Goal: Transaction & Acquisition: Purchase product/service

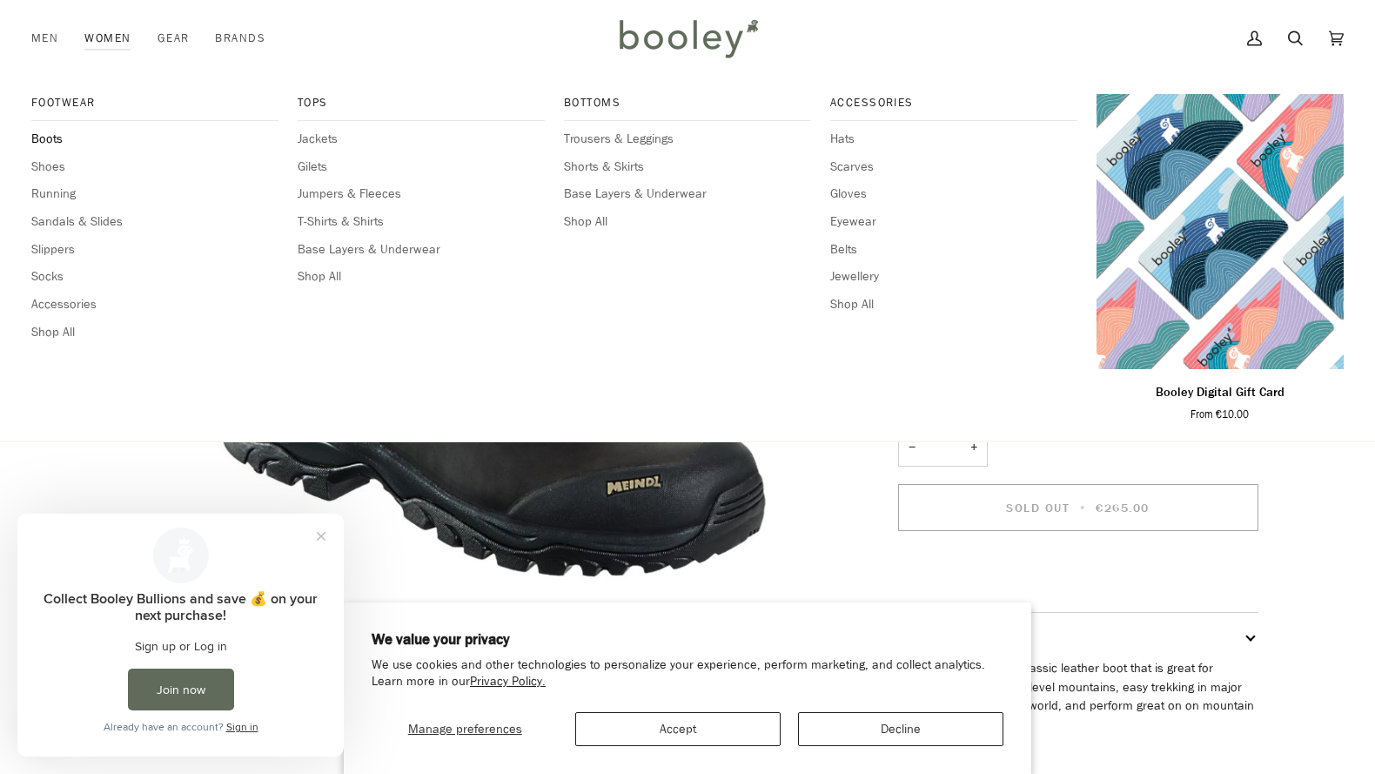
click at [54, 141] on span "Boots" at bounding box center [154, 139] width 247 height 19
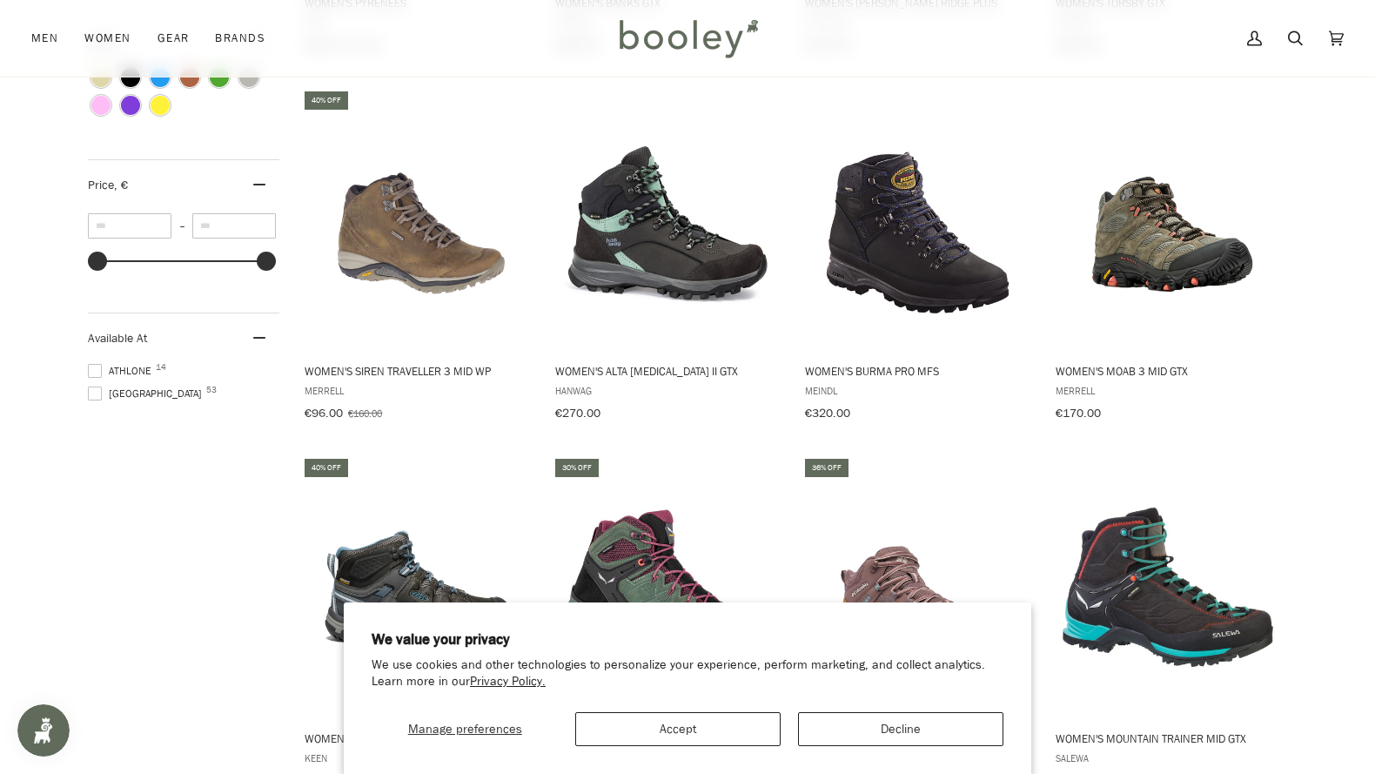
scroll to position [960, 0]
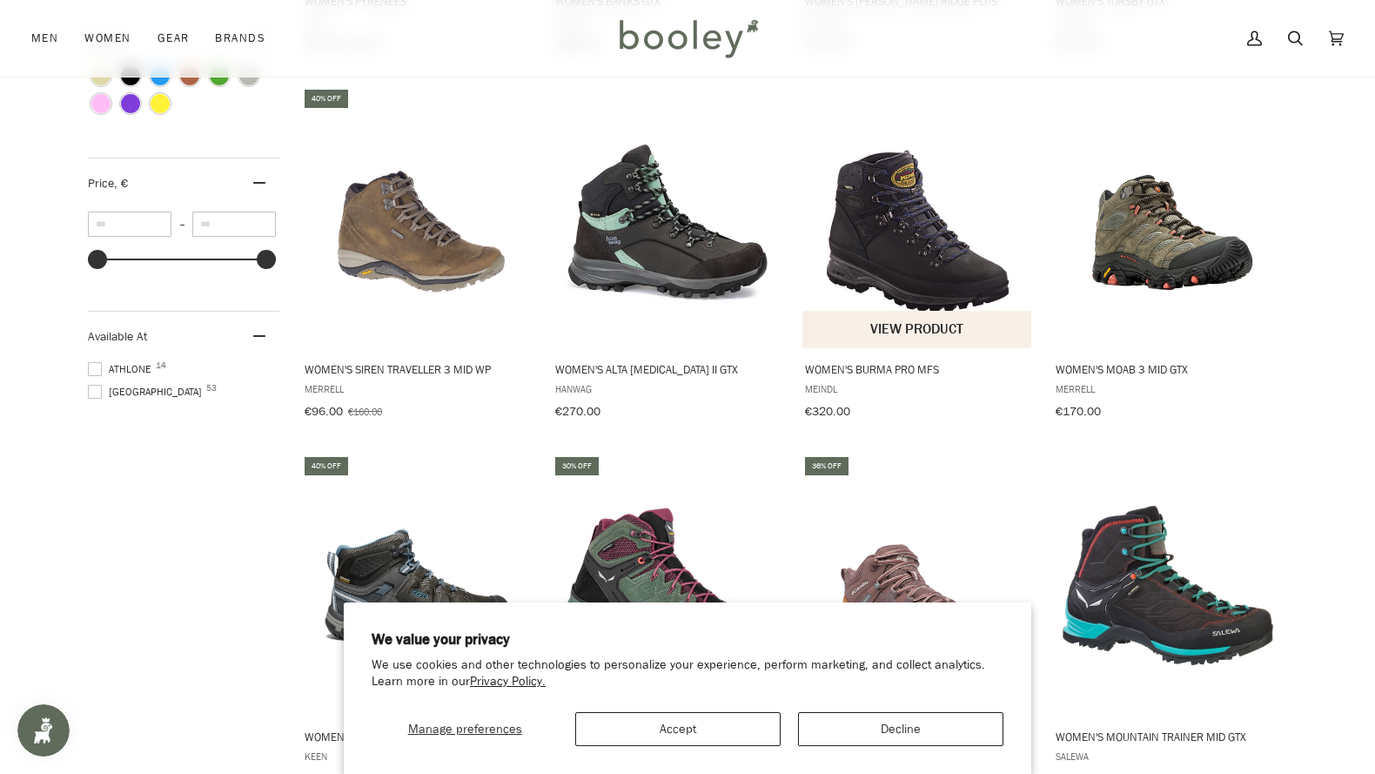
click at [891, 265] on img "Women's Burma PRO MFS" at bounding box center [918, 217] width 231 height 231
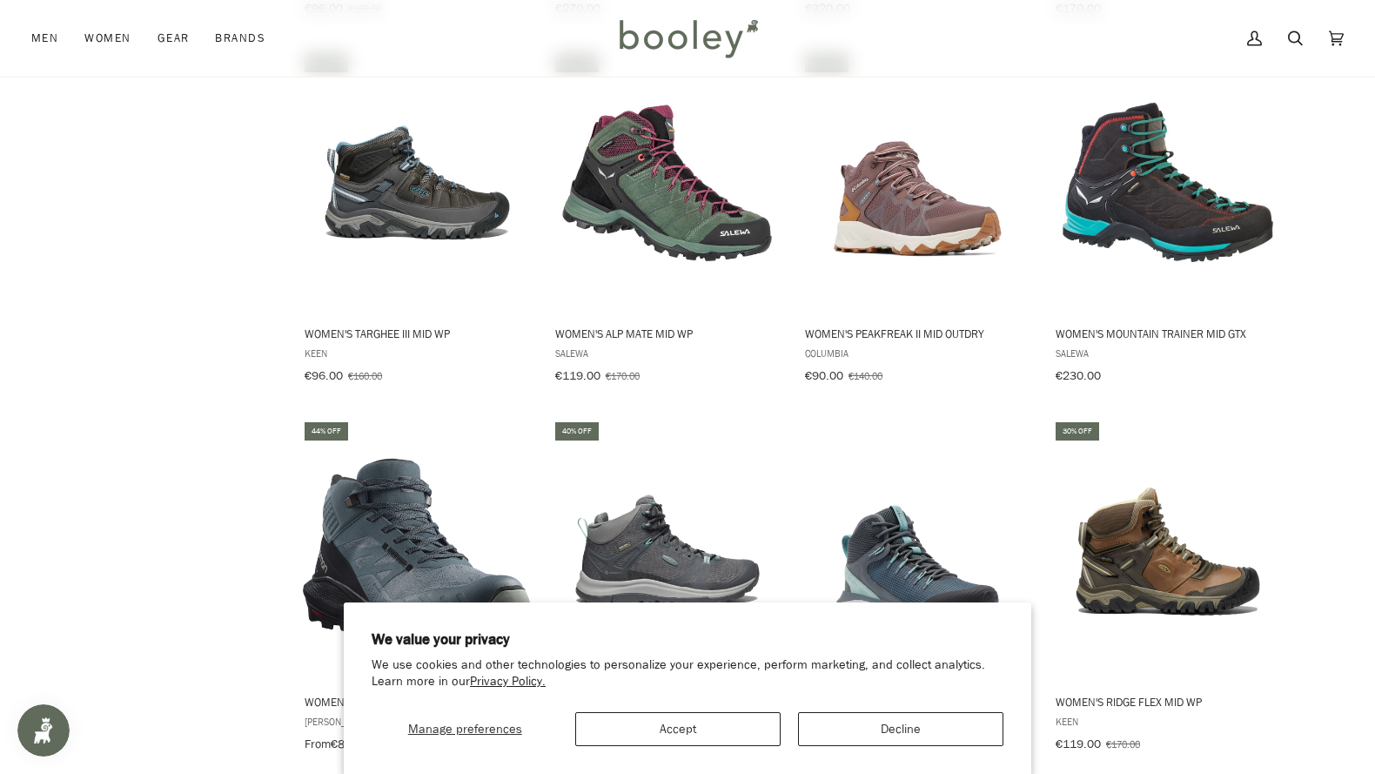
scroll to position [1393, 0]
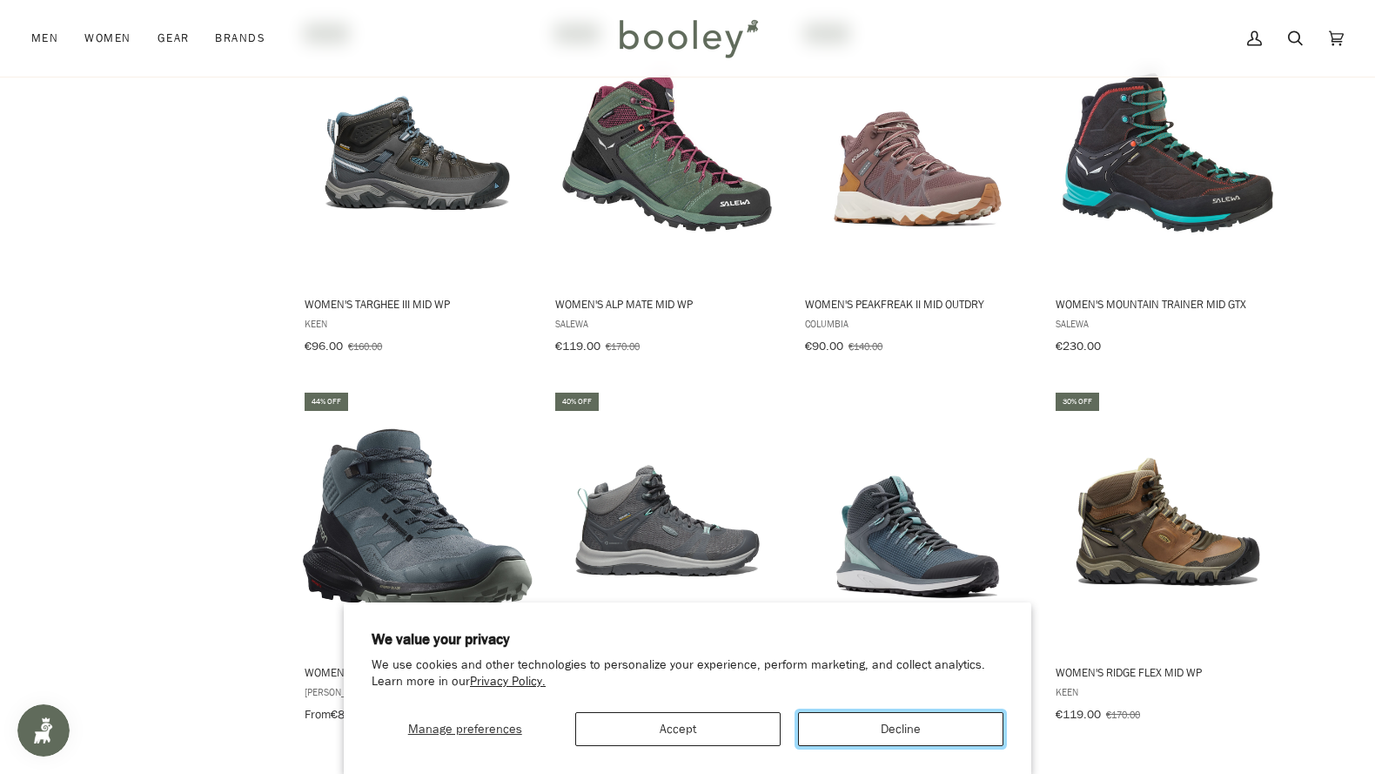
click at [914, 730] on button "Decline" at bounding box center [900, 729] width 205 height 34
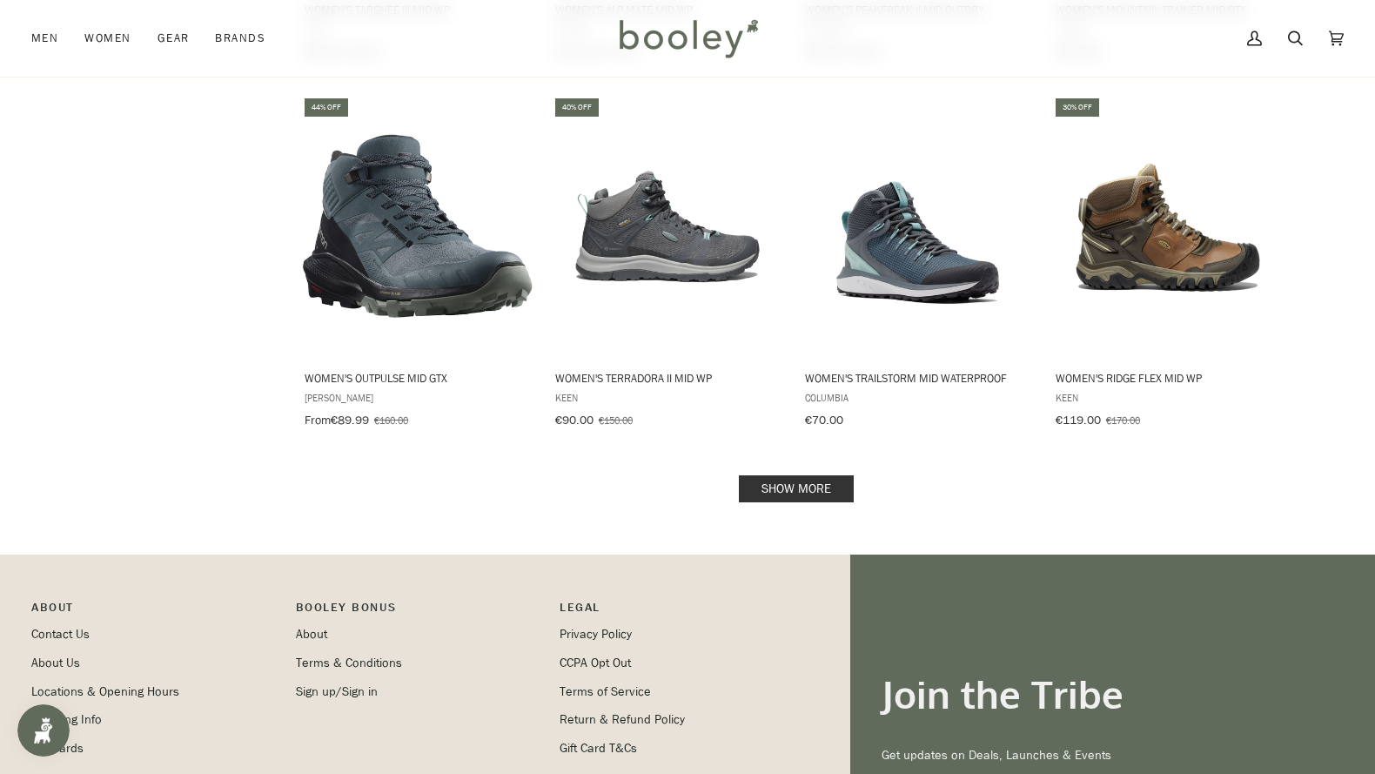
scroll to position [1664, 0]
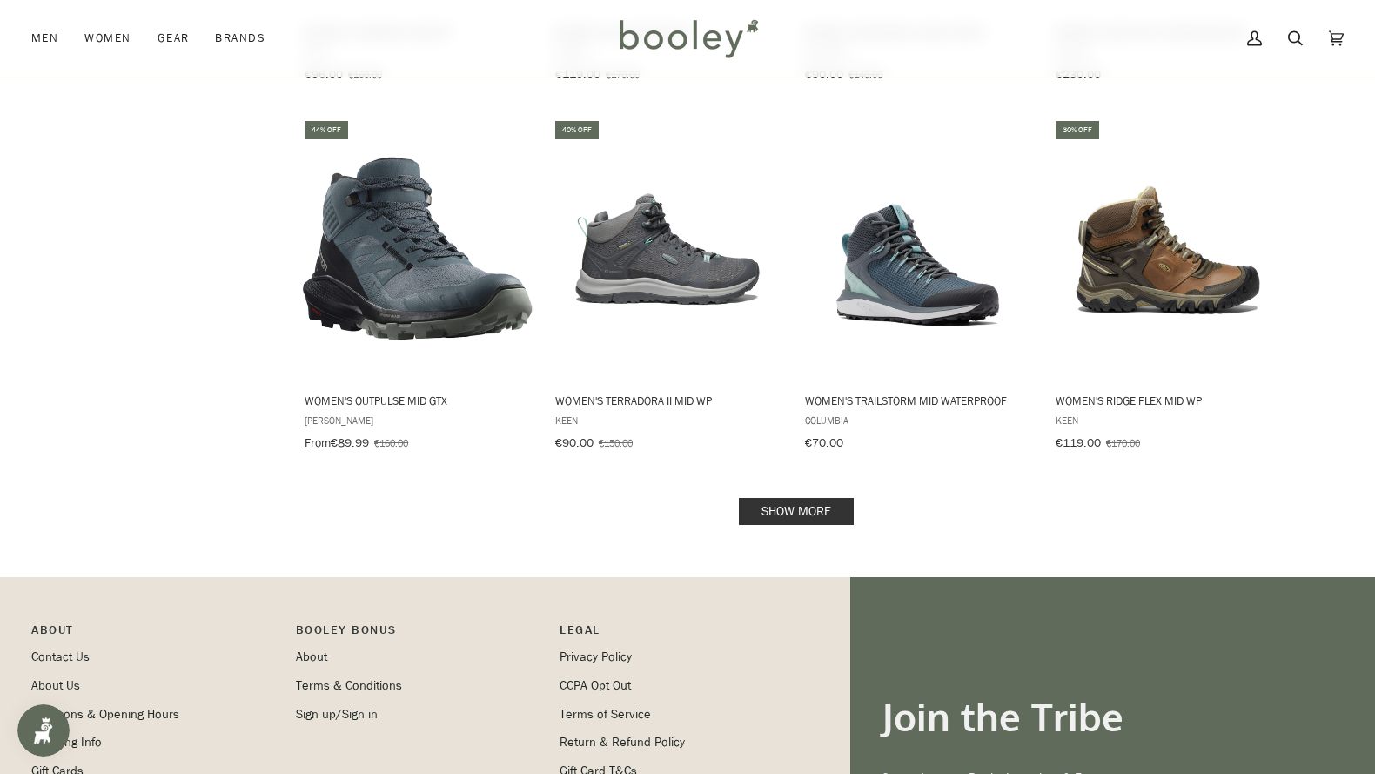
click at [820, 498] on link "Show more" at bounding box center [796, 511] width 115 height 27
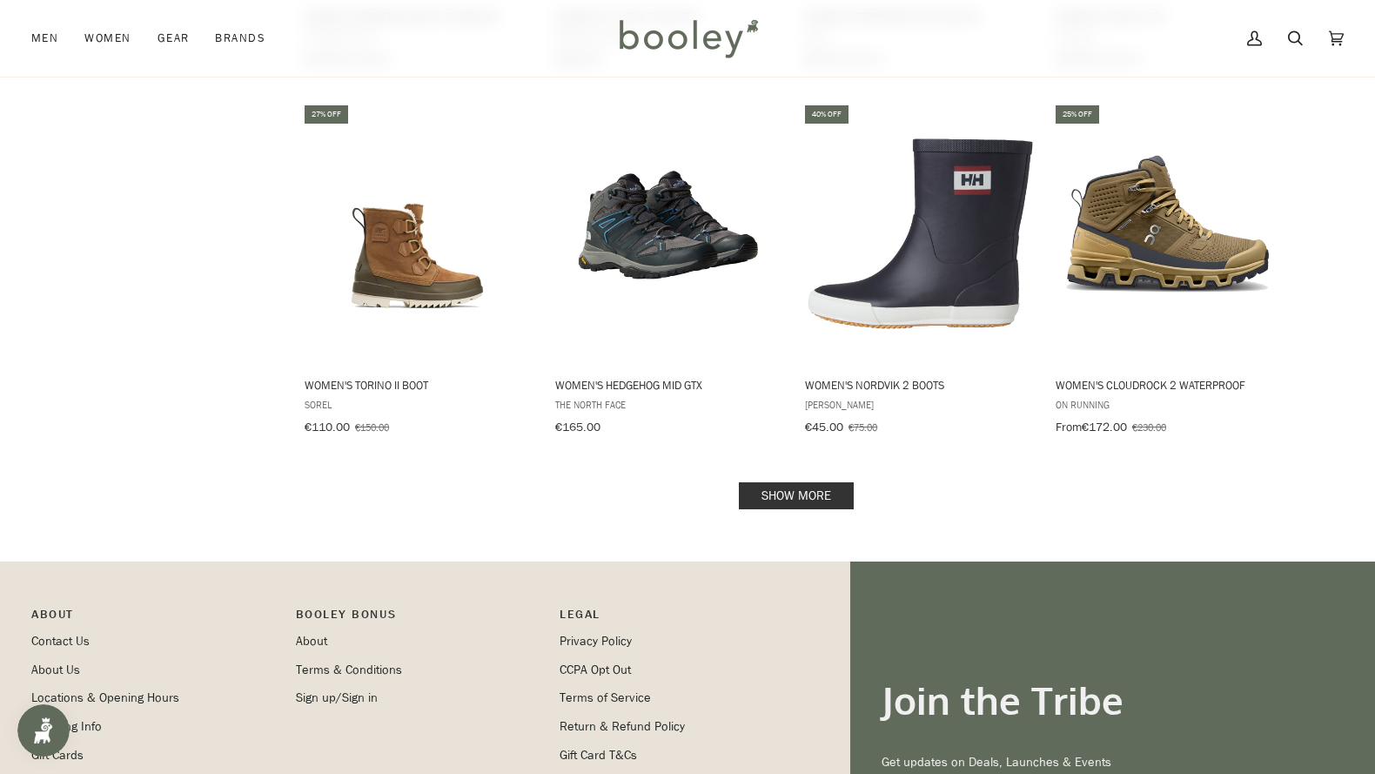
scroll to position [3568, 0]
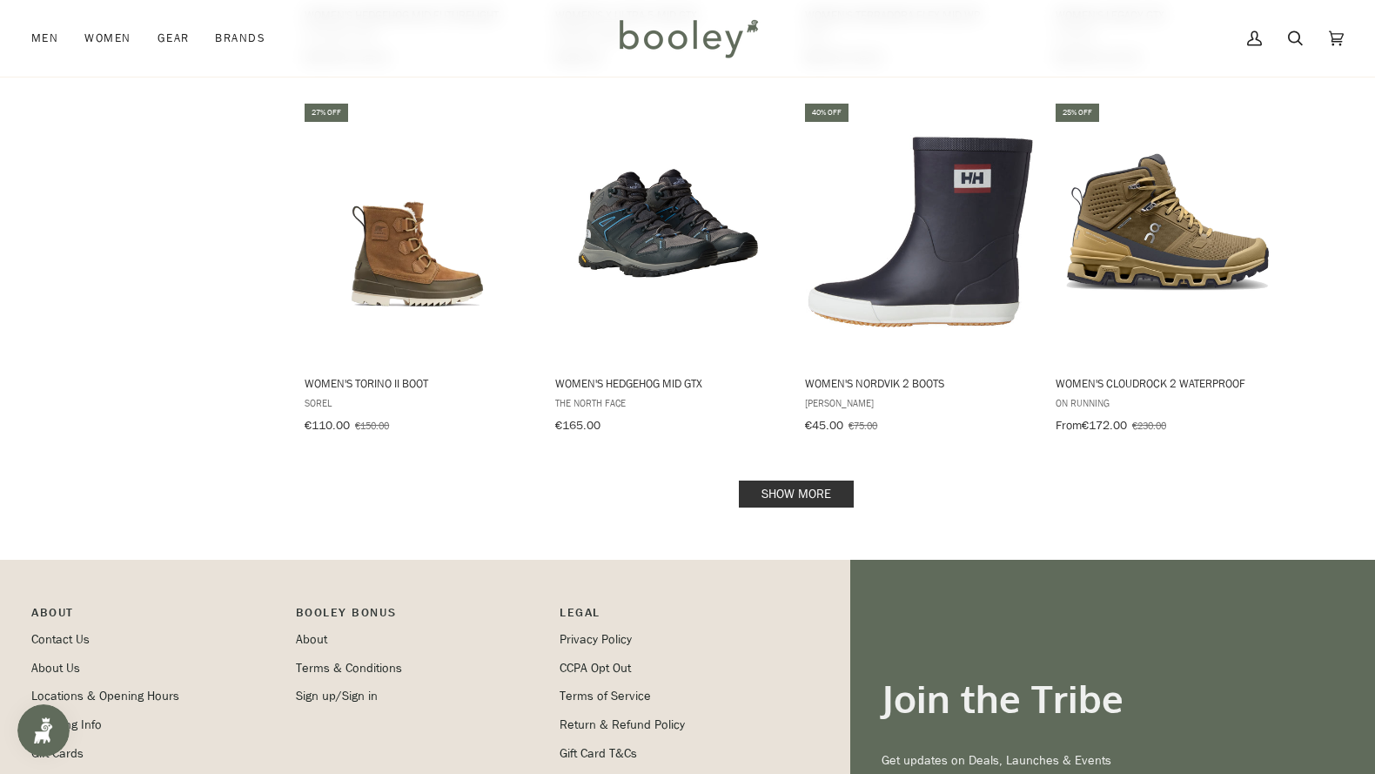
click at [808, 480] on link "Show more" at bounding box center [796, 493] width 115 height 27
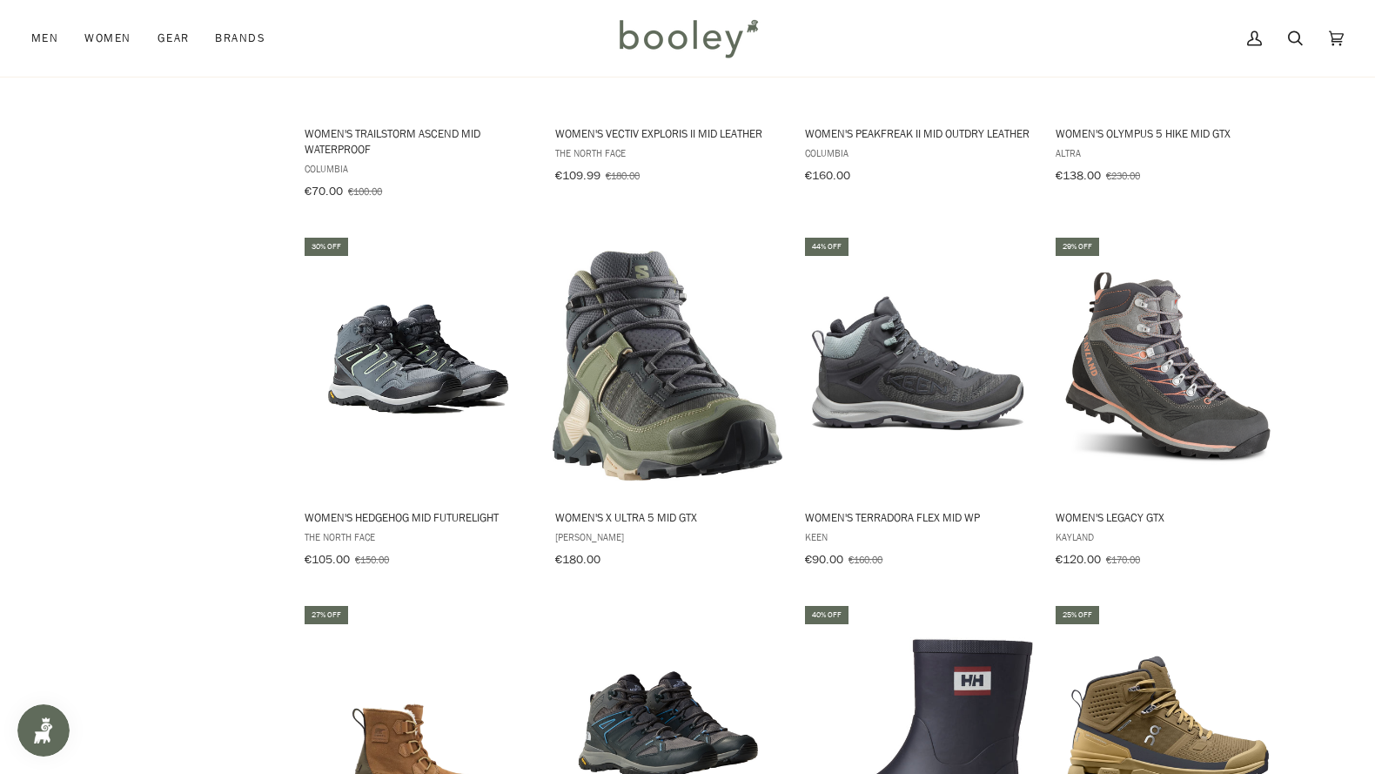
scroll to position [3568, 0]
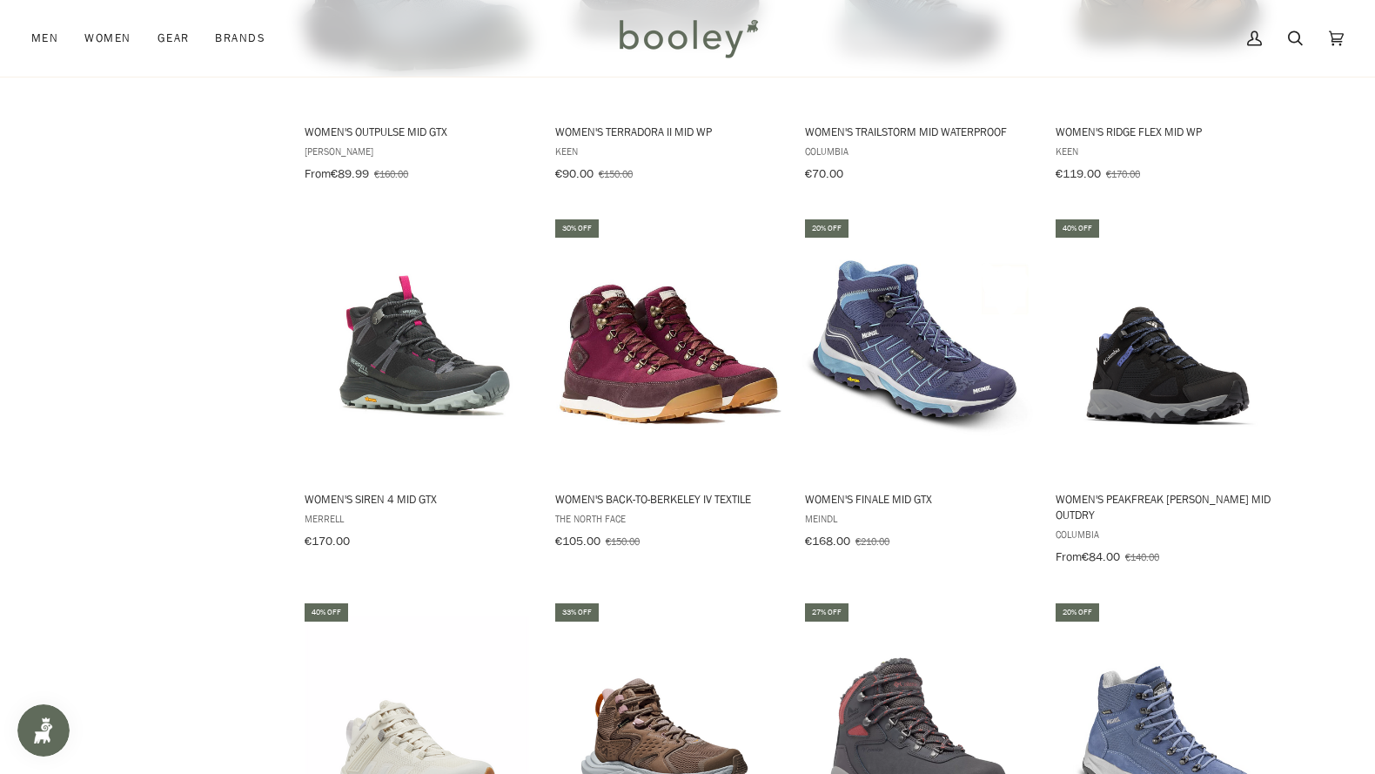
scroll to position [1664, 0]
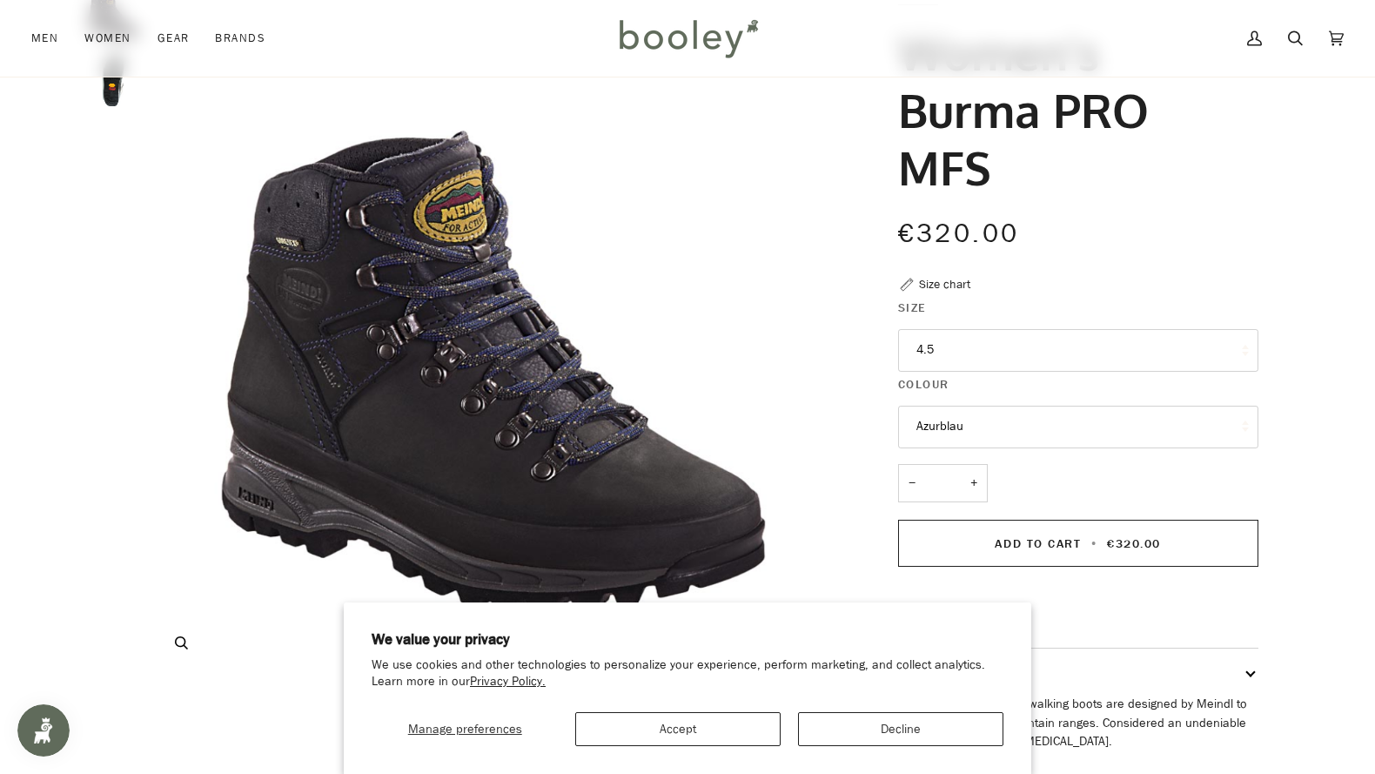
scroll to position [132, 0]
